Goal: Task Accomplishment & Management: Complete application form

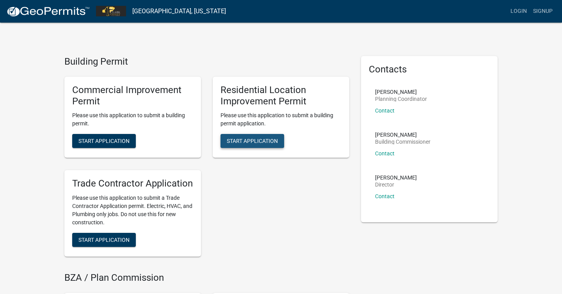
click at [264, 140] on span "Start Application" at bounding box center [252, 141] width 51 height 6
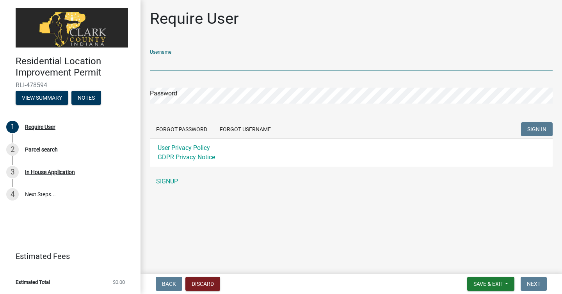
type input "cstenberg"
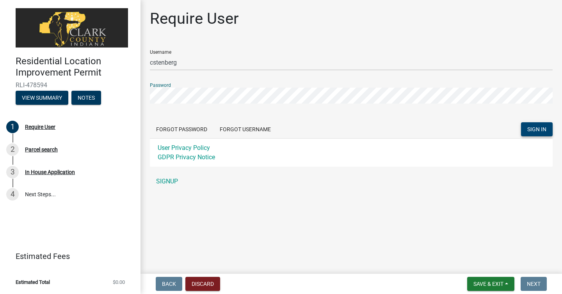
click at [531, 128] on span "SIGN IN" at bounding box center [536, 129] width 19 height 6
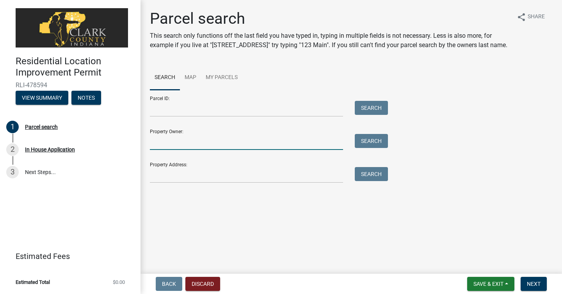
click at [236, 140] on input "Property Owner:" at bounding box center [246, 142] width 193 height 16
type input "[PERSON_NAME]"
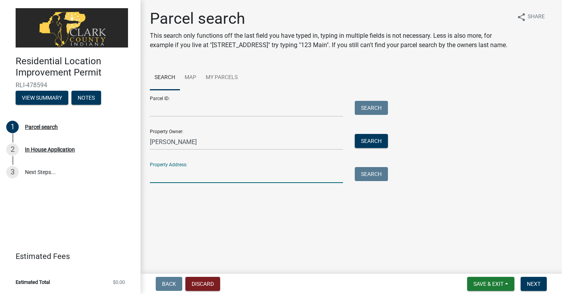
click at [222, 174] on input "Property Address:" at bounding box center [246, 175] width 193 height 16
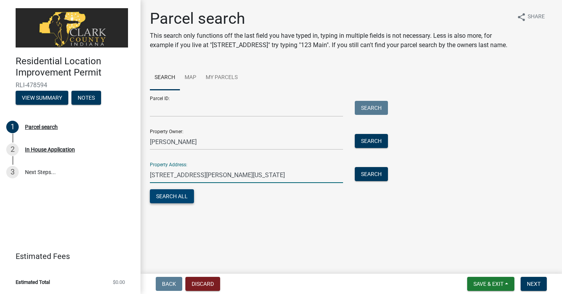
type input "[STREET_ADDRESS][PERSON_NAME][US_STATE]"
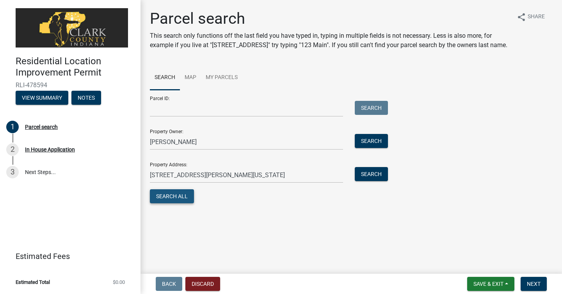
click at [180, 199] on button "Search All" at bounding box center [172, 197] width 44 height 14
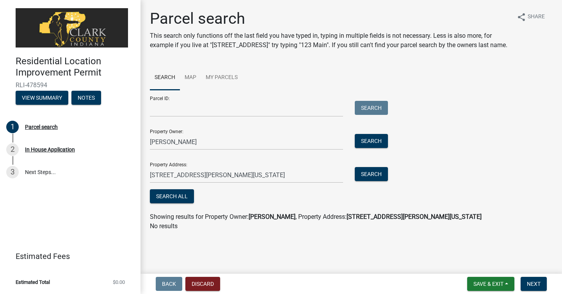
click at [159, 101] on div "Parcel ID: Search" at bounding box center [267, 103] width 234 height 27
click at [161, 111] on input "Parcel ID:" at bounding box center [246, 109] width 193 height 16
click at [536, 285] on span "Next" at bounding box center [534, 284] width 14 height 6
click at [242, 198] on span "Getting Parcel Geometry" at bounding box center [228, 196] width 68 height 7
click at [541, 286] on button "Next" at bounding box center [533, 284] width 26 height 14
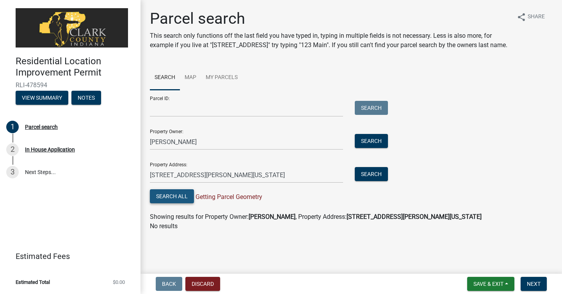
click at [185, 197] on button "Search All" at bounding box center [172, 197] width 44 height 14
click at [370, 173] on button "Search" at bounding box center [371, 174] width 33 height 14
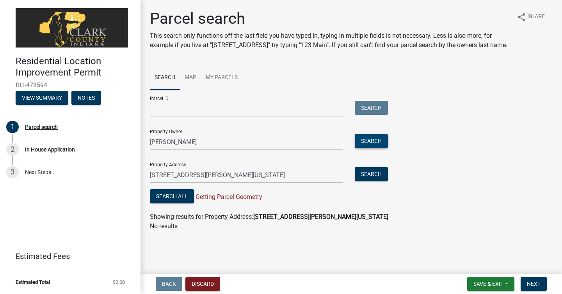
click at [371, 141] on button "Search" at bounding box center [371, 141] width 33 height 14
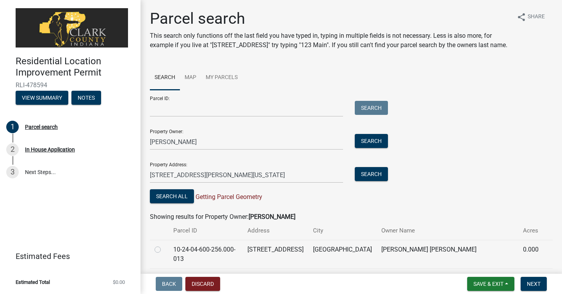
click at [308, 270] on td "[STREET_ADDRESS]" at bounding box center [276, 283] width 66 height 28
click at [164, 274] on label at bounding box center [164, 274] width 0 height 0
click at [164, 274] on input "radio" at bounding box center [166, 276] width 5 height 5
radio input "true"
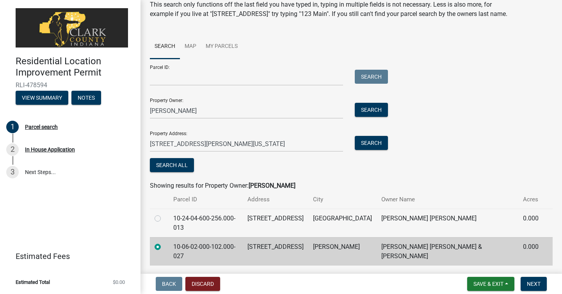
scroll to position [37, 0]
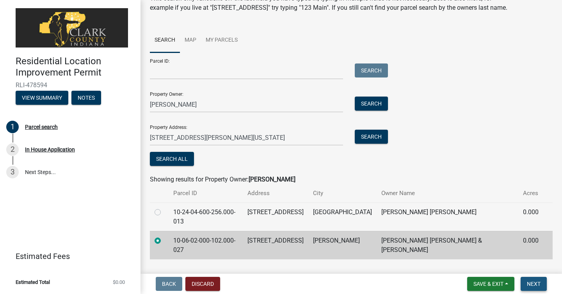
click at [537, 283] on span "Next" at bounding box center [534, 284] width 14 height 6
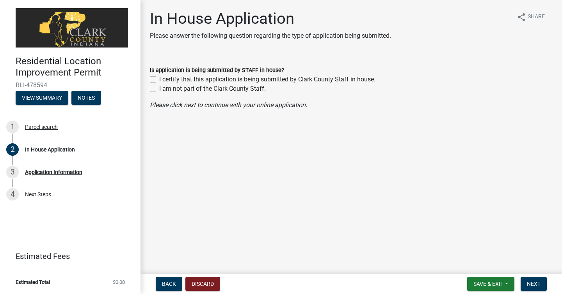
click at [159, 90] on label "I am not part of the Clark County Staff." at bounding box center [212, 88] width 106 height 9
click at [159, 89] on input "I am not part of the Clark County Staff." at bounding box center [161, 86] width 5 height 5
checkbox input "true"
checkbox input "false"
checkbox input "true"
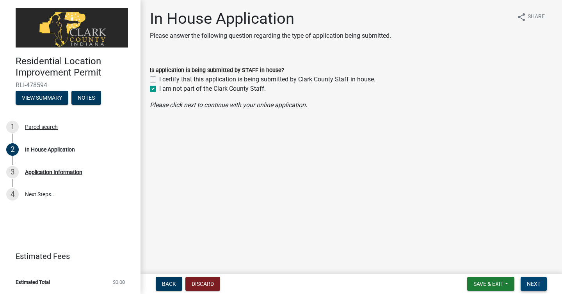
click at [532, 286] on span "Next" at bounding box center [534, 284] width 14 height 6
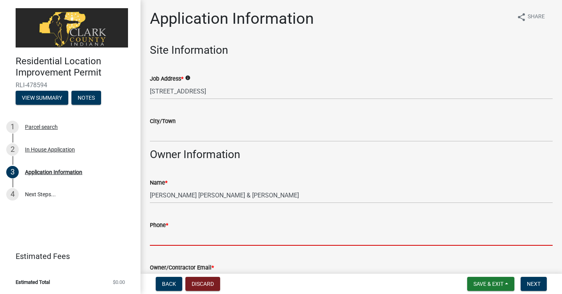
click at [212, 231] on input "Phone *" at bounding box center [351, 238] width 402 height 16
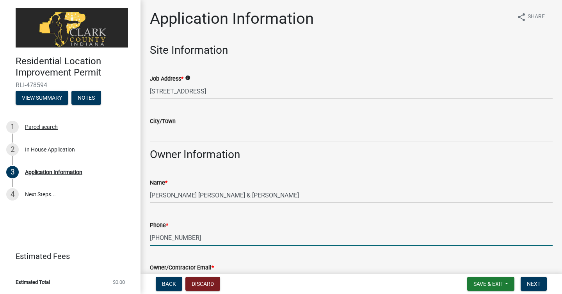
type input "[PHONE_NUMBER]"
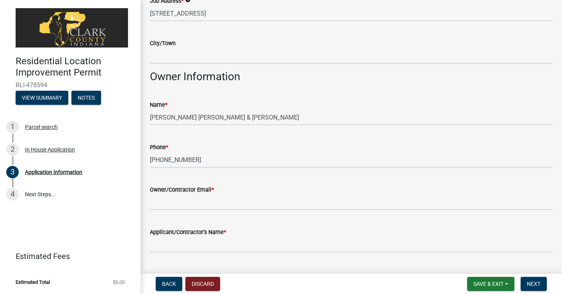
scroll to position [94, 0]
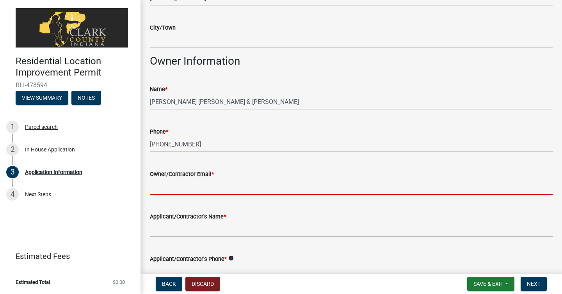
click at [176, 187] on input "Owner/Contractor Email *" at bounding box center [351, 187] width 402 height 16
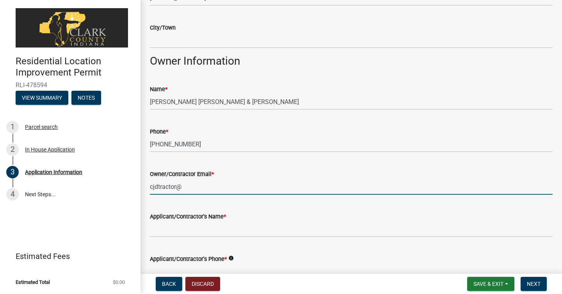
type input "[EMAIL_ADDRESS][DOMAIN_NAME]"
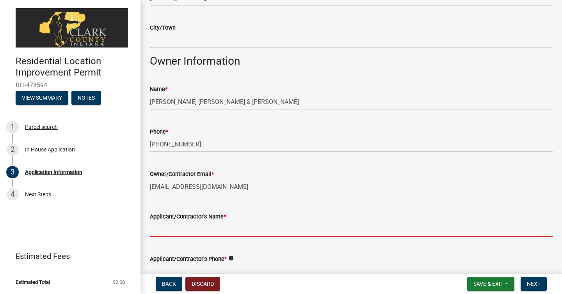
click at [183, 230] on input "Applicant/Contractor's Name *" at bounding box center [351, 230] width 402 height 16
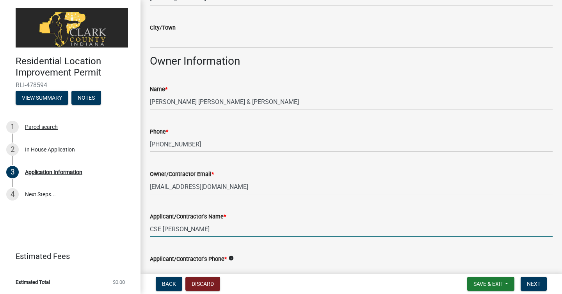
type input "CSE [PERSON_NAME]"
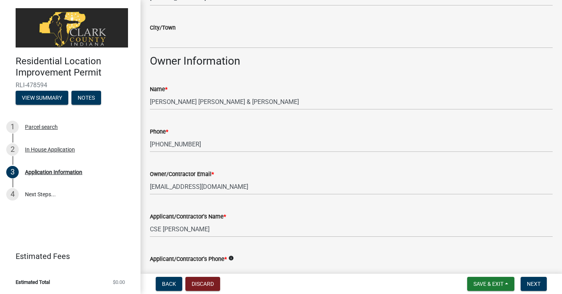
click at [252, 246] on div "Applicant/Contractor's Phone * info" at bounding box center [351, 262] width 402 height 36
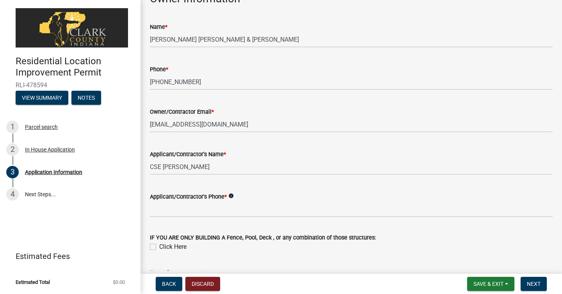
scroll to position [172, 0]
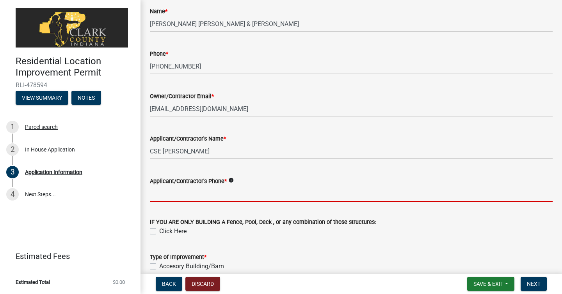
click at [196, 193] on input "Applicant/Contractor's Phone *" at bounding box center [351, 194] width 402 height 16
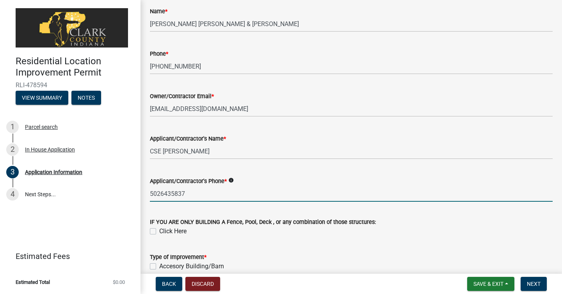
type input "5026435837"
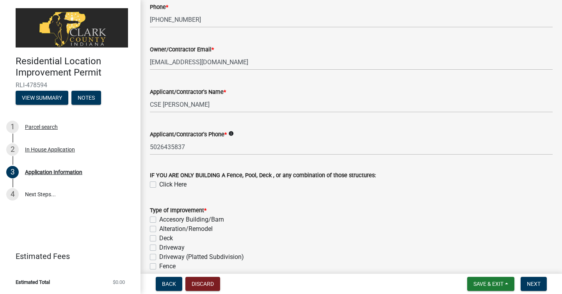
scroll to position [234, 0]
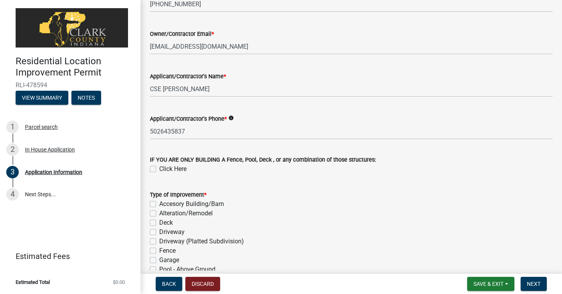
click at [159, 204] on label "Accesory Building/Barn" at bounding box center [191, 204] width 65 height 9
click at [159, 204] on input "Accesory Building/Barn" at bounding box center [161, 202] width 5 height 5
checkbox input "true"
checkbox input "false"
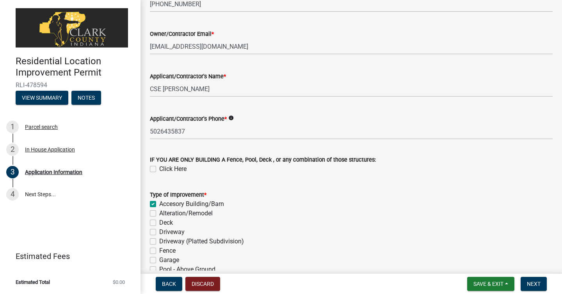
checkbox input "false"
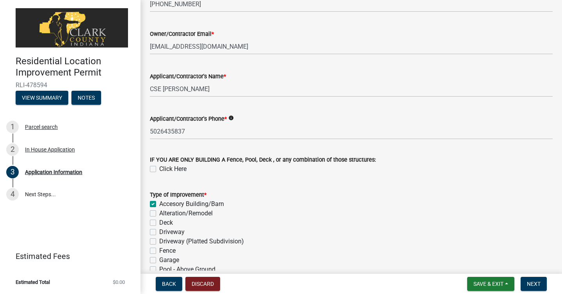
checkbox input "false"
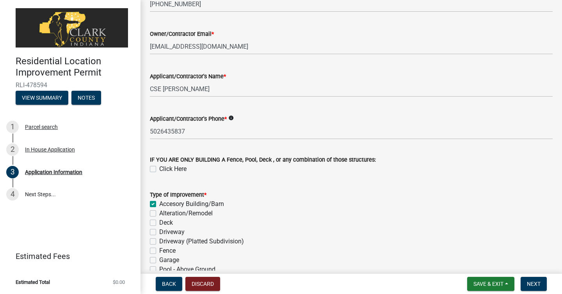
click at [300, 241] on div "Driveway (Platted Subdivision)" at bounding box center [351, 241] width 402 height 9
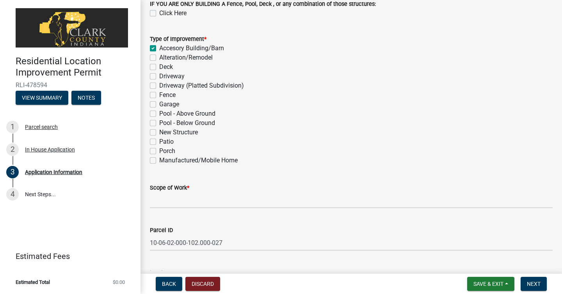
scroll to position [406, 0]
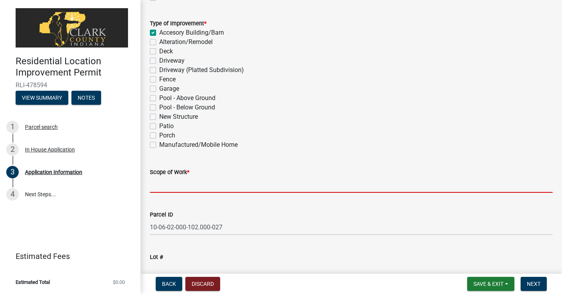
click at [176, 187] on input "Scope of Work *" at bounding box center [351, 185] width 402 height 16
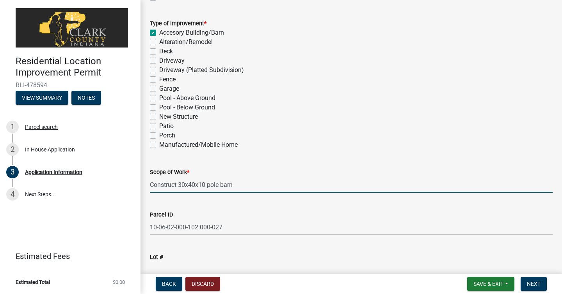
type input "Construct 30x40x10 pole barn"
click at [238, 204] on div "Parcel ID 10-06-02-000-102.000-027" at bounding box center [351, 217] width 402 height 36
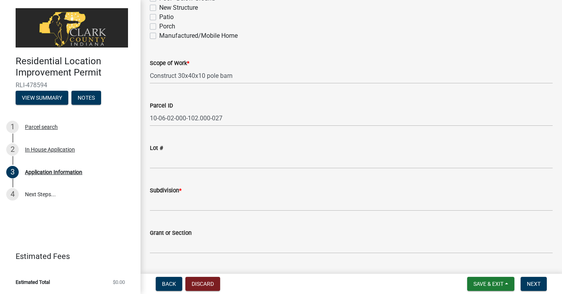
scroll to position [530, 0]
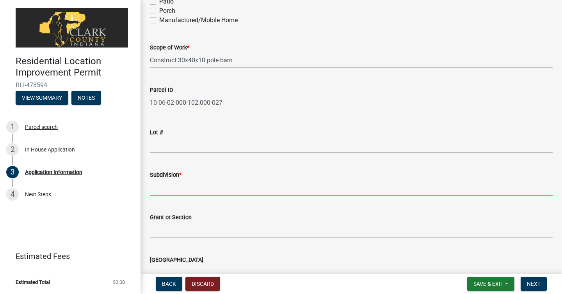
click at [194, 185] on input "Subdivision *" at bounding box center [351, 188] width 402 height 16
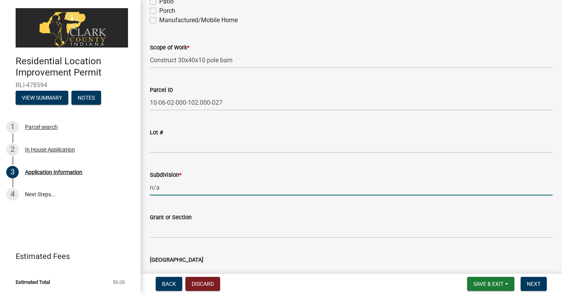
type input "n/a"
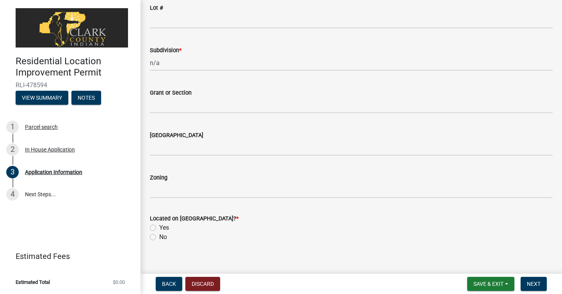
scroll to position [656, 0]
click at [159, 225] on label "Yes" at bounding box center [164, 226] width 10 height 9
click at [159, 225] on input "Yes" at bounding box center [161, 224] width 5 height 5
radio input "true"
click at [535, 284] on span "Next" at bounding box center [534, 284] width 14 height 6
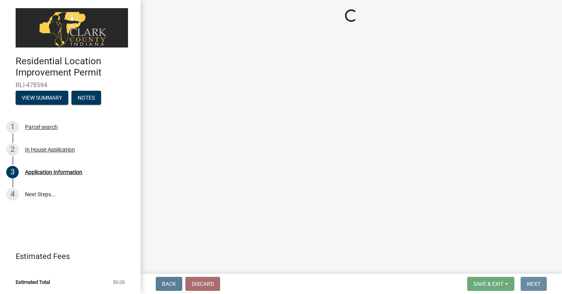
scroll to position [0, 0]
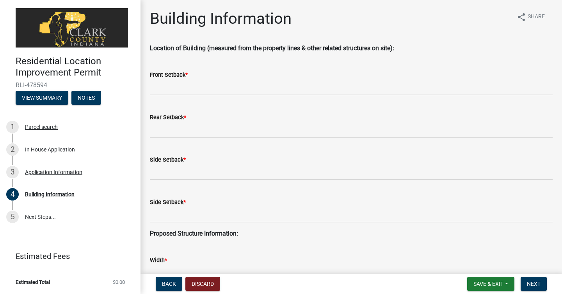
click at [395, 251] on div "Width *" at bounding box center [351, 263] width 402 height 36
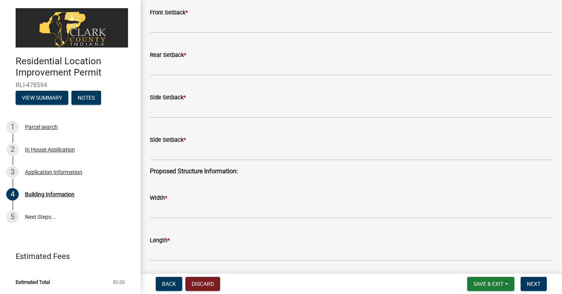
scroll to position [78, 0]
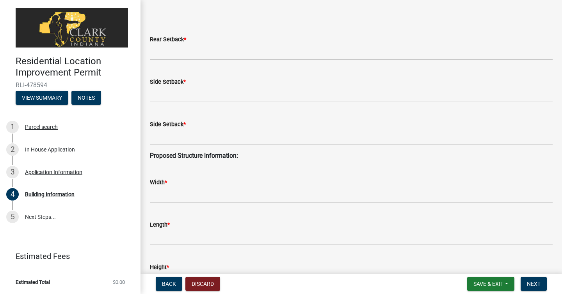
click at [222, 184] on div "Width *" at bounding box center [351, 182] width 402 height 9
click at [212, 197] on input "Width *" at bounding box center [351, 195] width 402 height 16
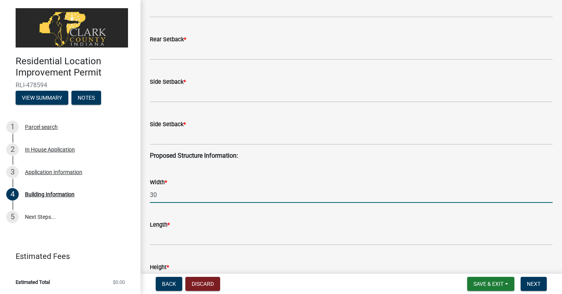
type input "30"
click at [195, 233] on input "Length *" at bounding box center [351, 238] width 402 height 16
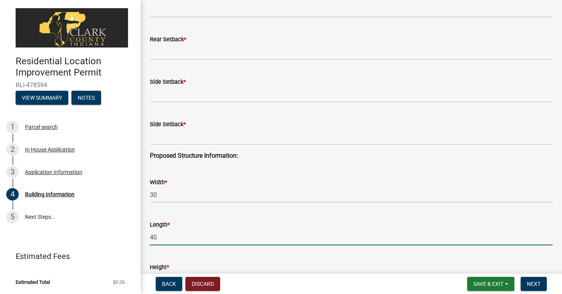
type input "40"
click at [241, 252] on div "Height *" at bounding box center [351, 270] width 402 height 36
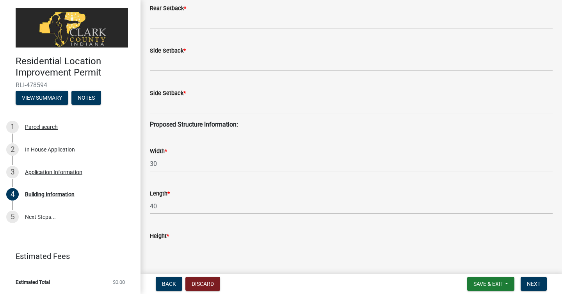
scroll to position [140, 0]
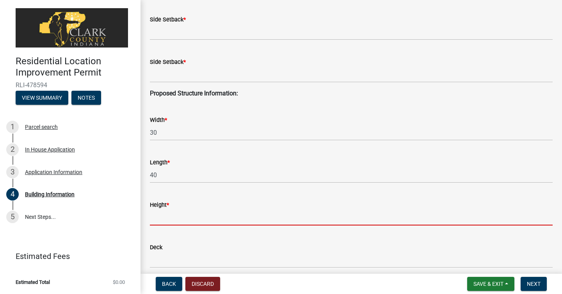
click at [165, 218] on input "Height *" at bounding box center [351, 218] width 402 height 16
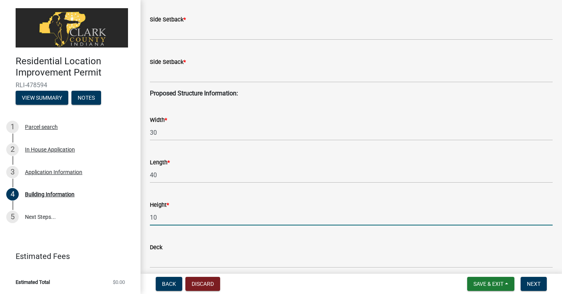
type input "10"
click at [262, 209] on div "Height *" at bounding box center [351, 204] width 402 height 9
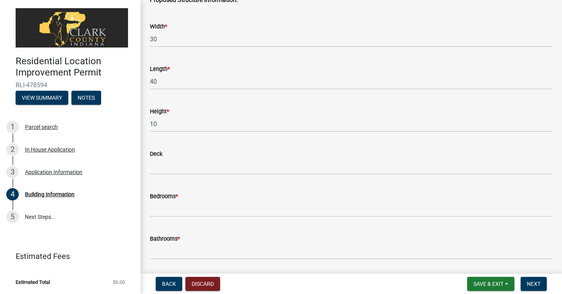
scroll to position [250, 0]
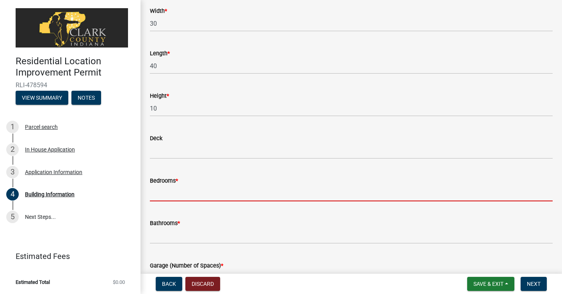
click at [202, 190] on input "Bedrooms *" at bounding box center [351, 194] width 402 height 16
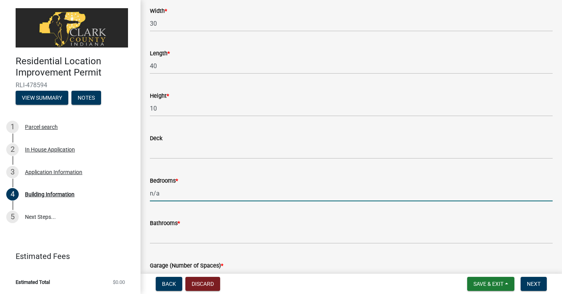
type input "n/a"
click at [201, 238] on input "Bathrooms *" at bounding box center [351, 236] width 402 height 16
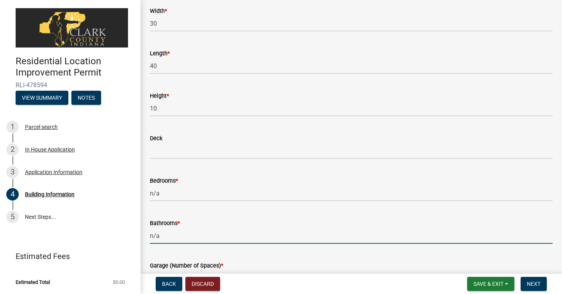
type input "n/a"
click at [282, 253] on div "Garage (Number of Spaces) *" at bounding box center [351, 268] width 402 height 36
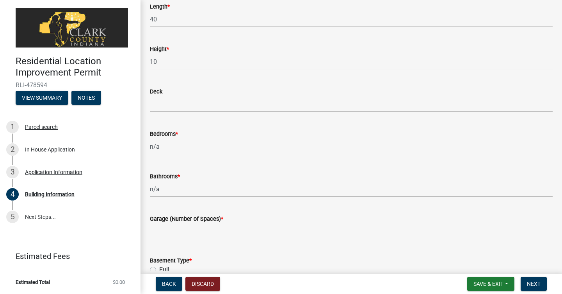
scroll to position [312, 0]
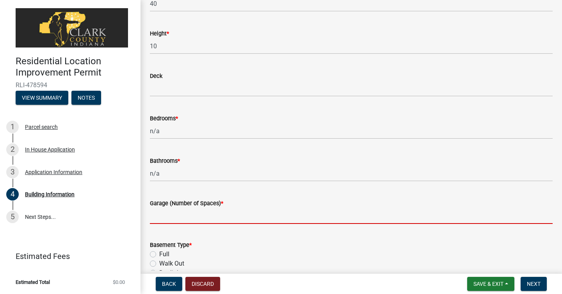
click at [231, 216] on input "text" at bounding box center [351, 216] width 402 height 16
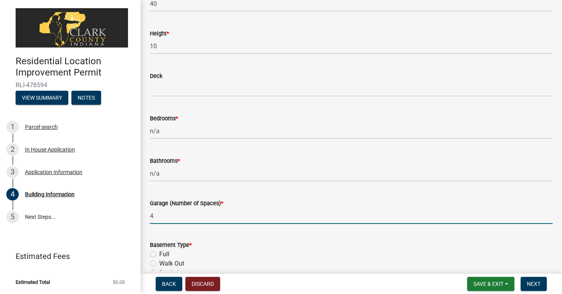
type input "4"
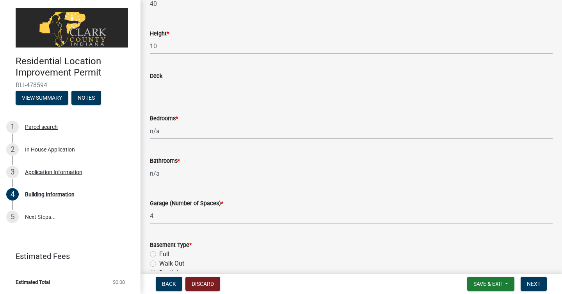
click at [270, 238] on form "Basement Type * Full Walk Out Daylight N/A" at bounding box center [351, 259] width 402 height 56
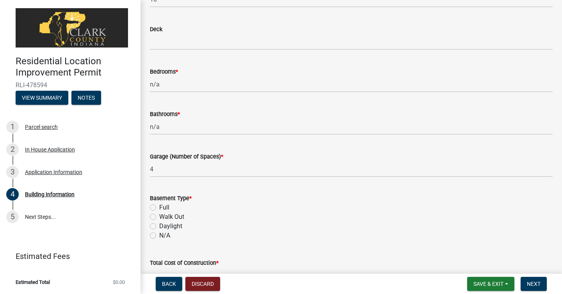
scroll to position [374, 0]
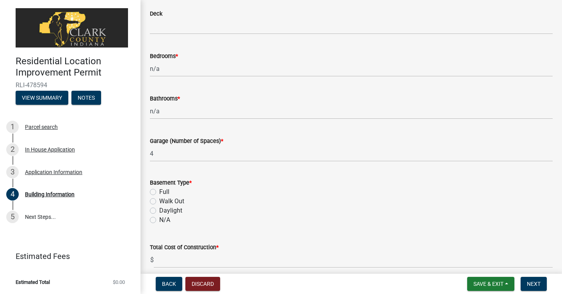
click at [159, 221] on label "N/A" at bounding box center [164, 220] width 11 height 9
click at [159, 221] on input "N/A" at bounding box center [161, 218] width 5 height 5
radio input "true"
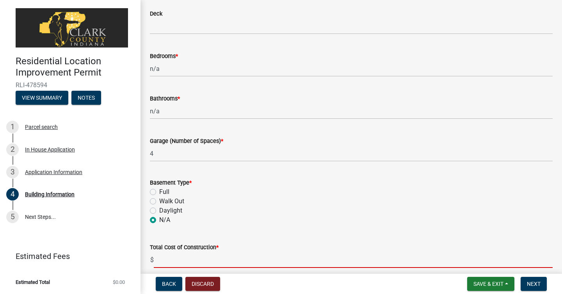
click at [251, 259] on input "text" at bounding box center [353, 260] width 399 height 16
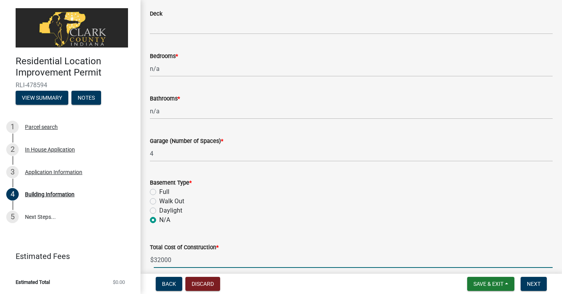
type input "32000"
click at [319, 251] on div "Total Cost of Construction *" at bounding box center [351, 247] width 402 height 9
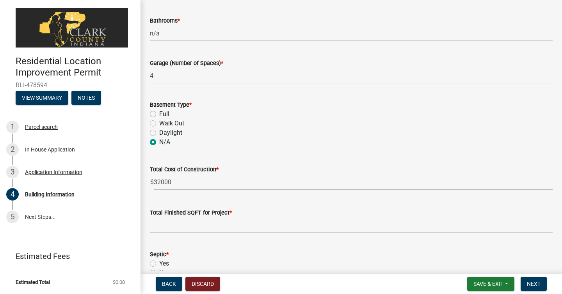
scroll to position [468, 0]
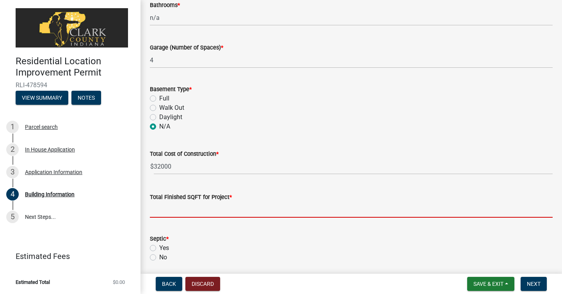
click at [250, 210] on input "text" at bounding box center [351, 210] width 402 height 16
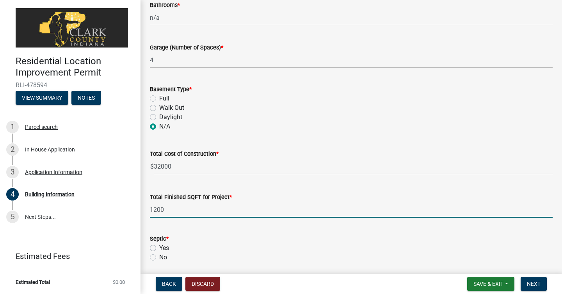
type input "1200"
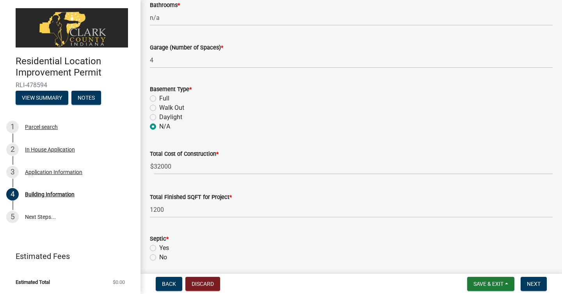
click at [159, 257] on label "No" at bounding box center [163, 257] width 8 height 9
click at [159, 257] on input "No" at bounding box center [161, 255] width 5 height 5
radio input "true"
click at [273, 246] on div "Yes" at bounding box center [351, 248] width 402 height 9
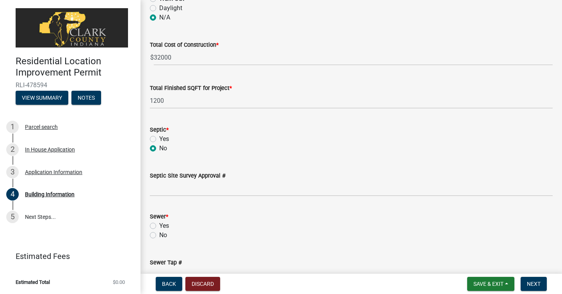
scroll to position [593, 0]
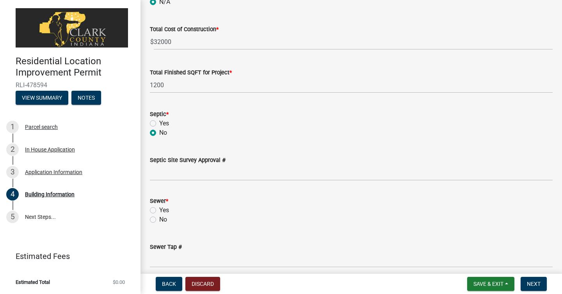
click at [159, 221] on label "No" at bounding box center [163, 219] width 8 height 9
click at [159, 220] on input "No" at bounding box center [161, 217] width 5 height 5
radio input "true"
click at [227, 238] on div "Sewer Tap #" at bounding box center [351, 250] width 402 height 36
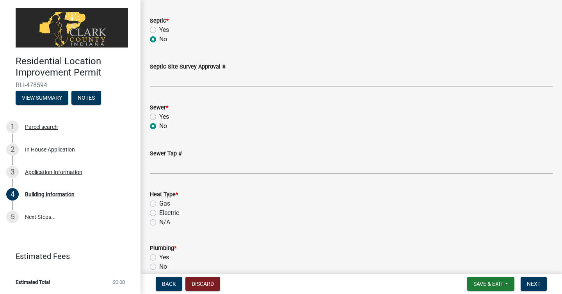
scroll to position [702, 0]
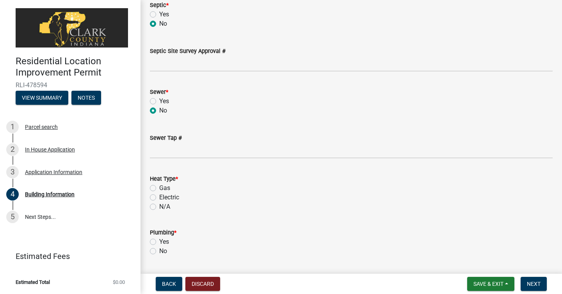
click at [159, 209] on label "N/A" at bounding box center [164, 206] width 11 height 9
click at [159, 207] on input "N/A" at bounding box center [161, 204] width 5 height 5
radio input "true"
click at [159, 254] on label "No" at bounding box center [163, 251] width 8 height 9
click at [159, 252] on input "No" at bounding box center [161, 249] width 5 height 5
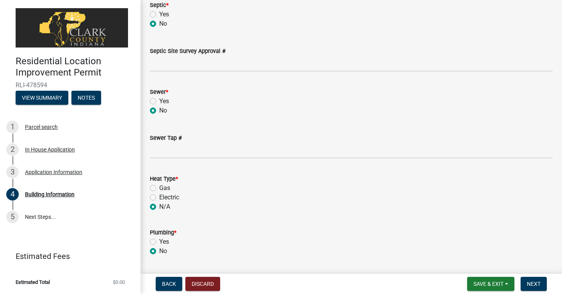
radio input "true"
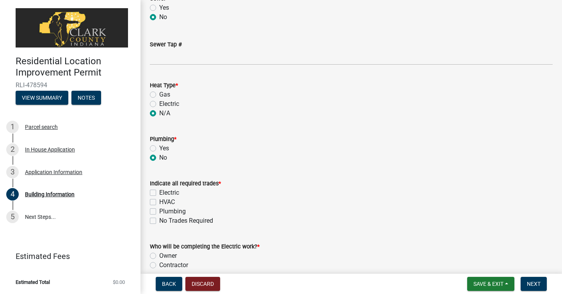
scroll to position [811, 0]
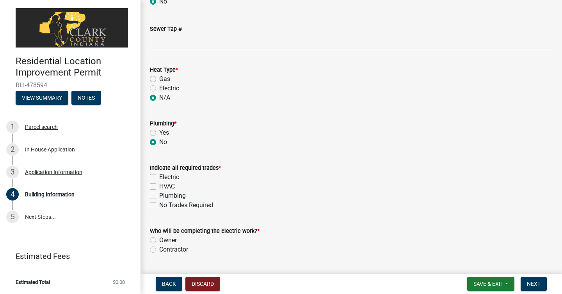
click at [159, 206] on label "No Trades Required" at bounding box center [186, 205] width 54 height 9
click at [159, 206] on input "No Trades Required" at bounding box center [161, 203] width 5 height 5
checkbox input "true"
checkbox input "false"
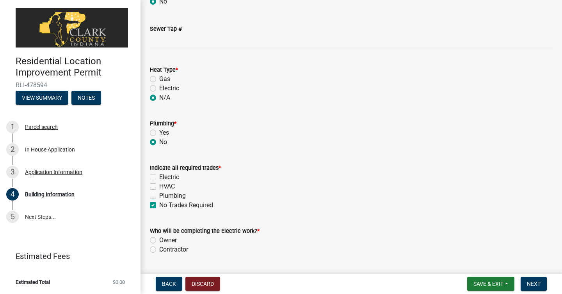
checkbox input "false"
checkbox input "true"
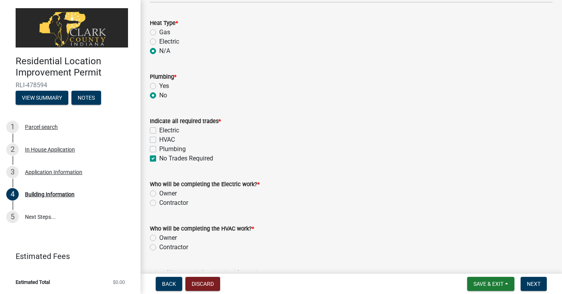
scroll to position [874, 0]
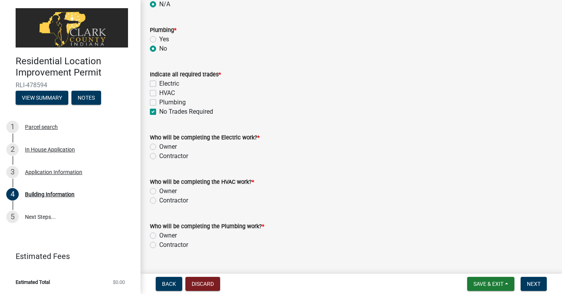
scroll to position [914, 0]
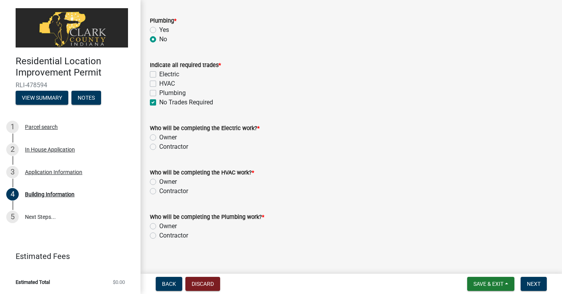
click at [315, 251] on main "Building Information share Share Location of Building (measured from the proper…" at bounding box center [350, 135] width 421 height 271
click at [321, 229] on div "Owner" at bounding box center [351, 226] width 402 height 9
click at [530, 287] on span "Next" at bounding box center [534, 284] width 14 height 6
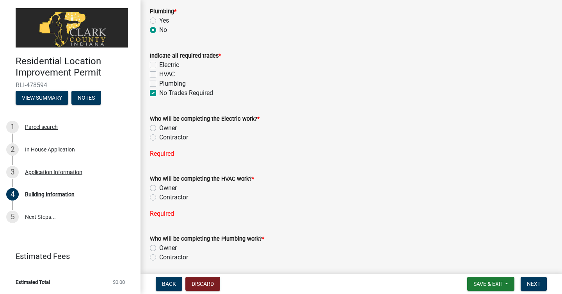
scroll to position [977, 0]
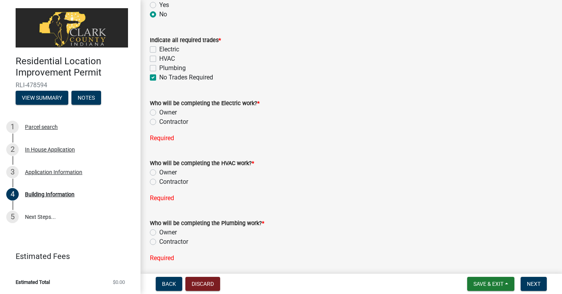
click at [159, 113] on label "Owner" at bounding box center [168, 112] width 18 height 9
click at [159, 113] on input "Owner" at bounding box center [161, 110] width 5 height 5
radio input "true"
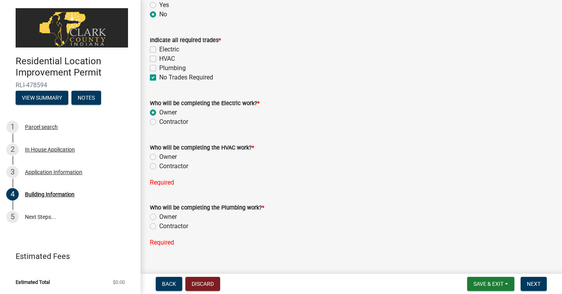
click at [159, 157] on label "Owner" at bounding box center [168, 156] width 18 height 9
click at [159, 157] on input "Owner" at bounding box center [161, 154] width 5 height 5
radio input "true"
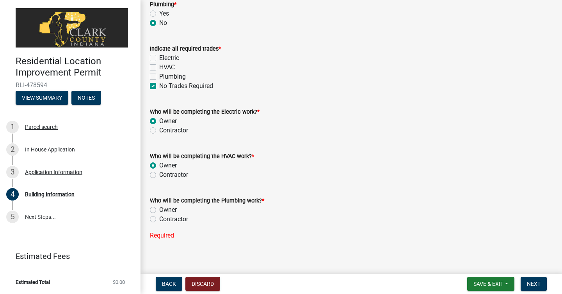
click at [159, 209] on label "Owner" at bounding box center [168, 210] width 18 height 9
click at [159, 209] on input "Owner" at bounding box center [161, 208] width 5 height 5
radio input "true"
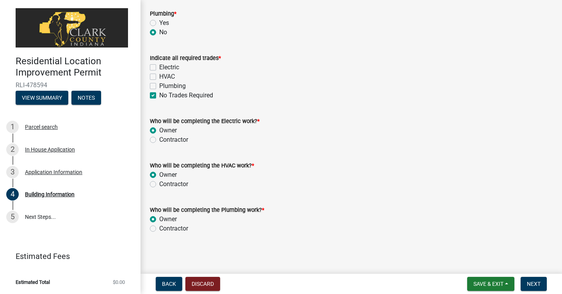
scroll to position [952, 0]
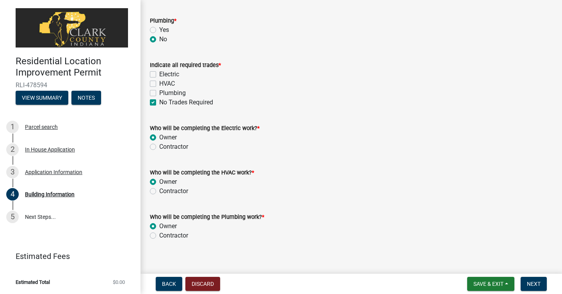
click at [534, 284] on span "Next" at bounding box center [534, 284] width 14 height 6
click at [531, 286] on span "Next" at bounding box center [534, 284] width 14 height 6
click at [521, 261] on main "Building Information share Share Location of Building (measured from the proper…" at bounding box center [350, 135] width 421 height 271
click at [537, 282] on span "Next" at bounding box center [534, 284] width 14 height 6
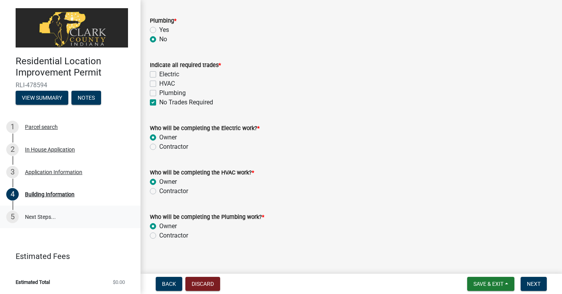
click at [36, 218] on link "5 Next Steps..." at bounding box center [70, 217] width 140 height 23
click at [449, 240] on div "Contractor" at bounding box center [351, 235] width 402 height 9
click at [530, 280] on button "Next" at bounding box center [533, 284] width 26 height 14
click at [491, 222] on div "Owner" at bounding box center [351, 226] width 402 height 9
click at [13, 218] on div "5" at bounding box center [12, 217] width 12 height 12
